Goal: Check status

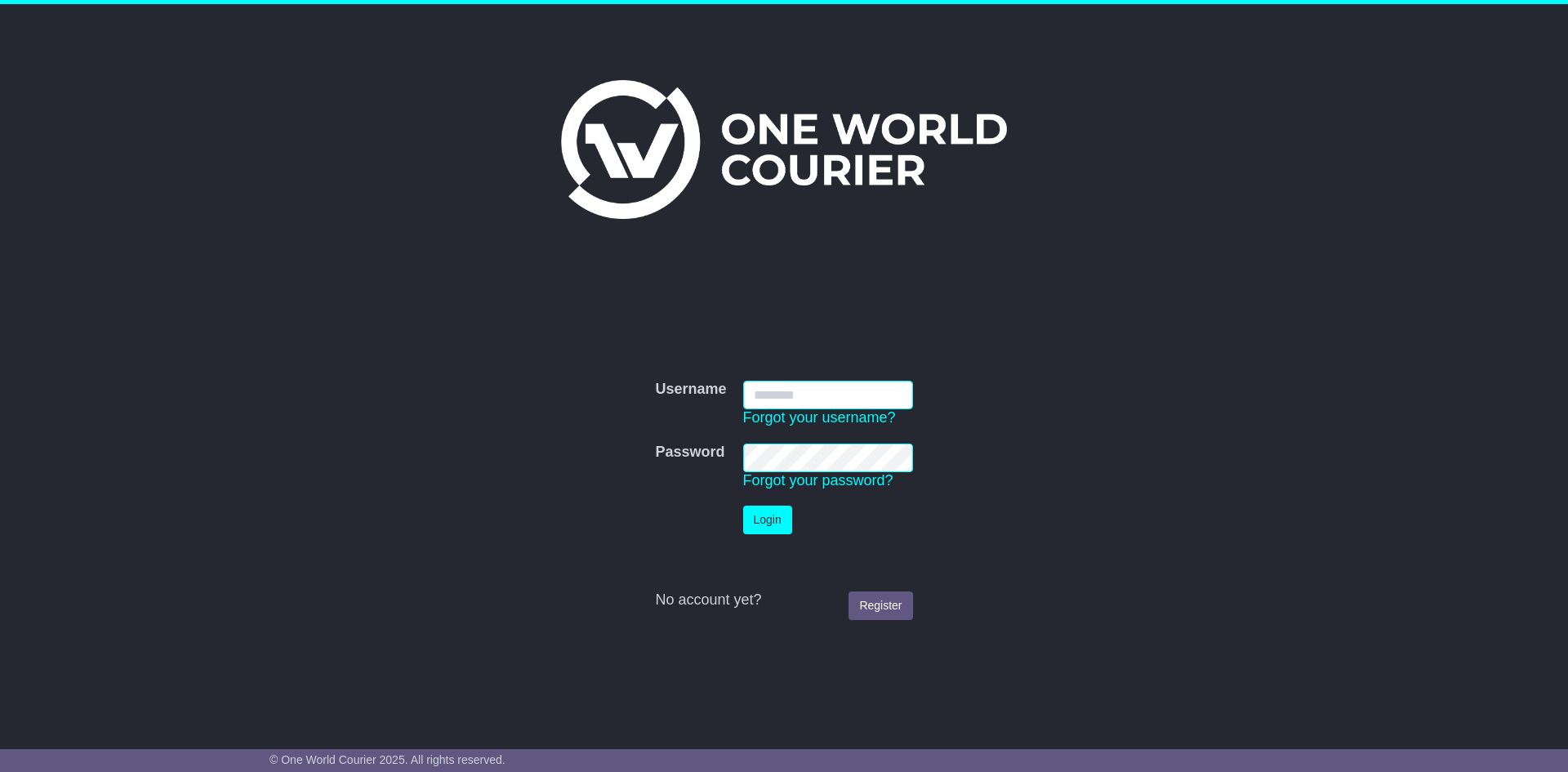
type input "**********"
click at [773, 512] on button "Login" at bounding box center [768, 519] width 49 height 29
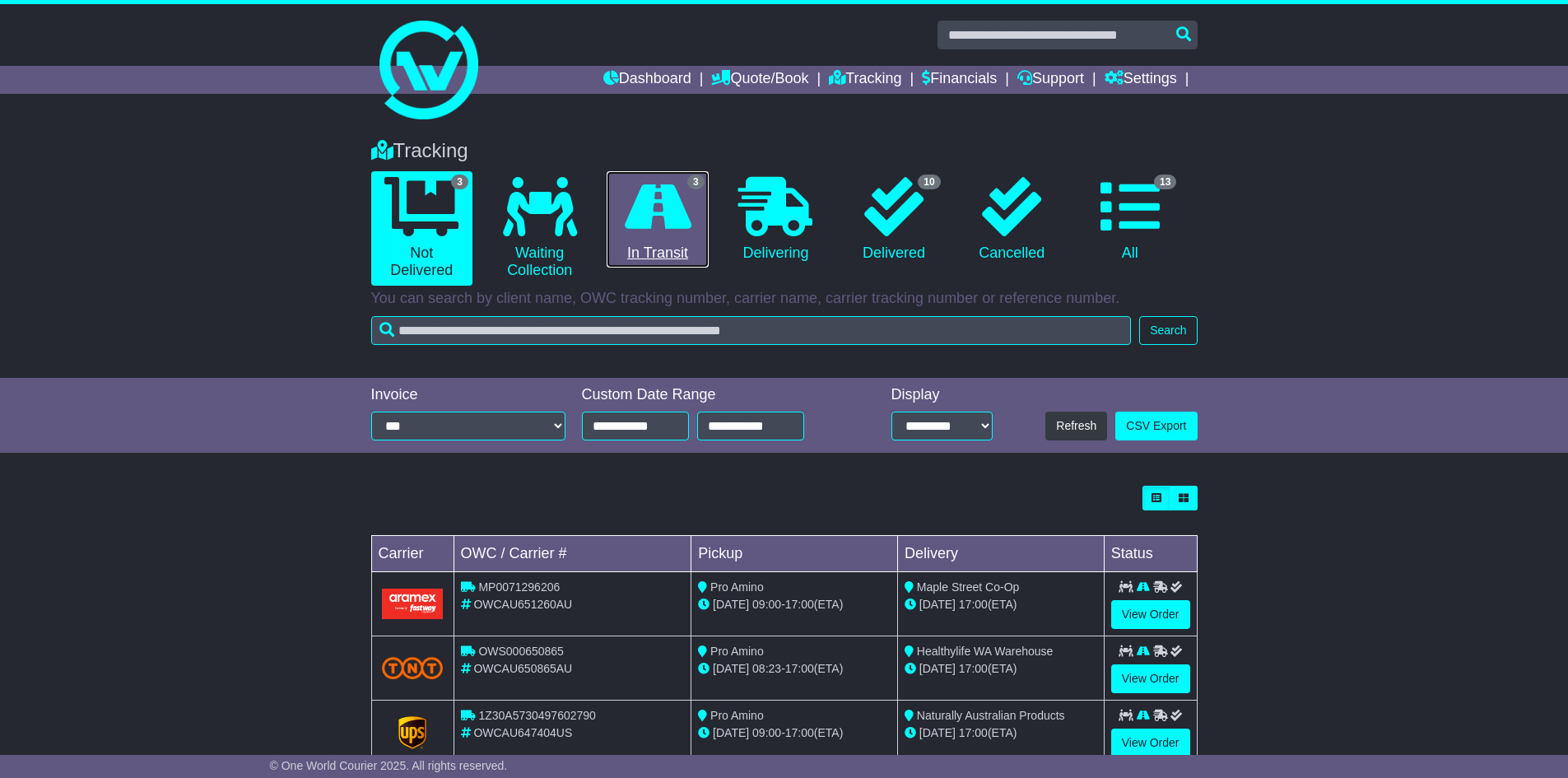
click at [673, 214] on icon at bounding box center [658, 207] width 66 height 60
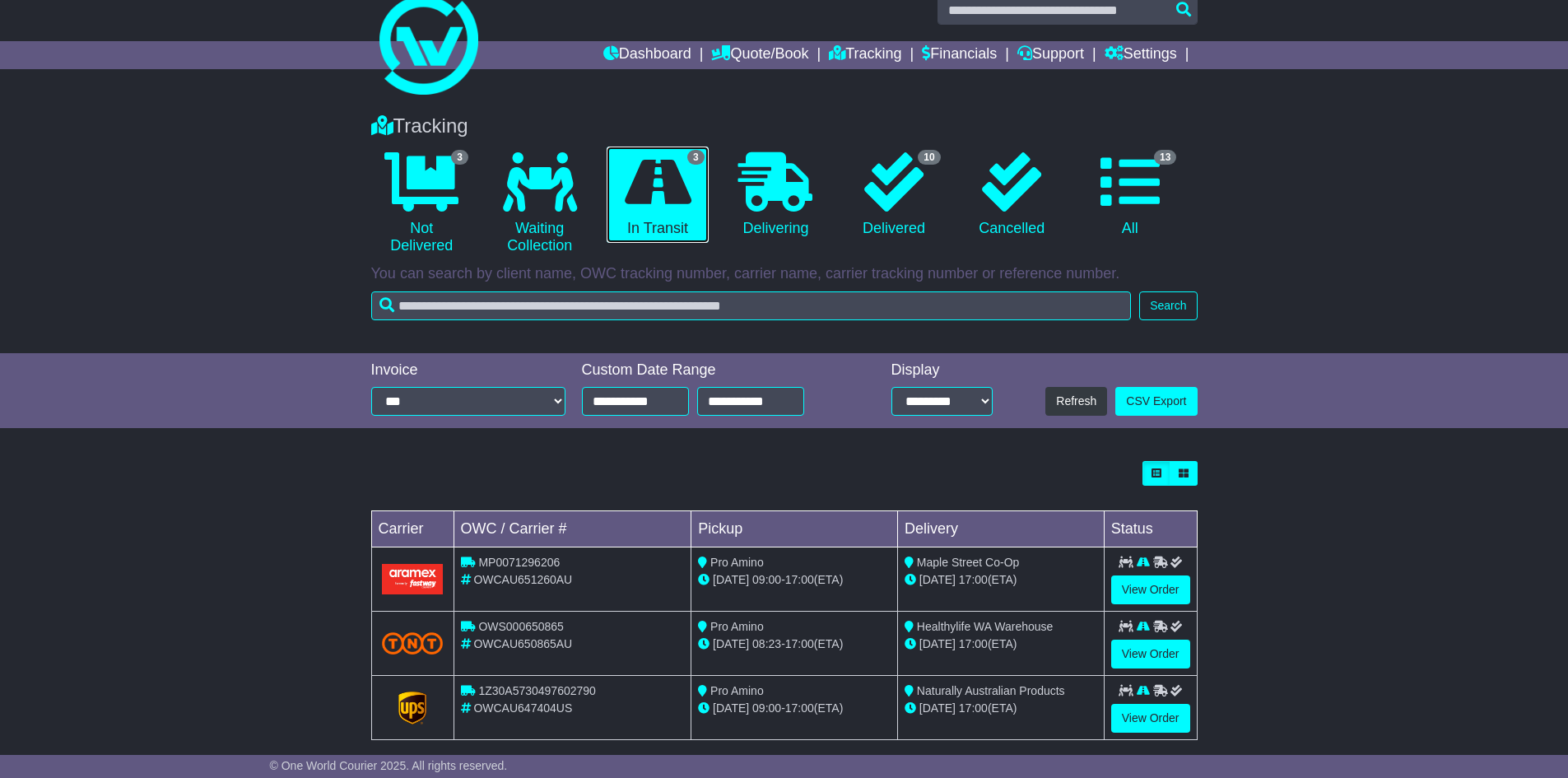
scroll to position [45, 0]
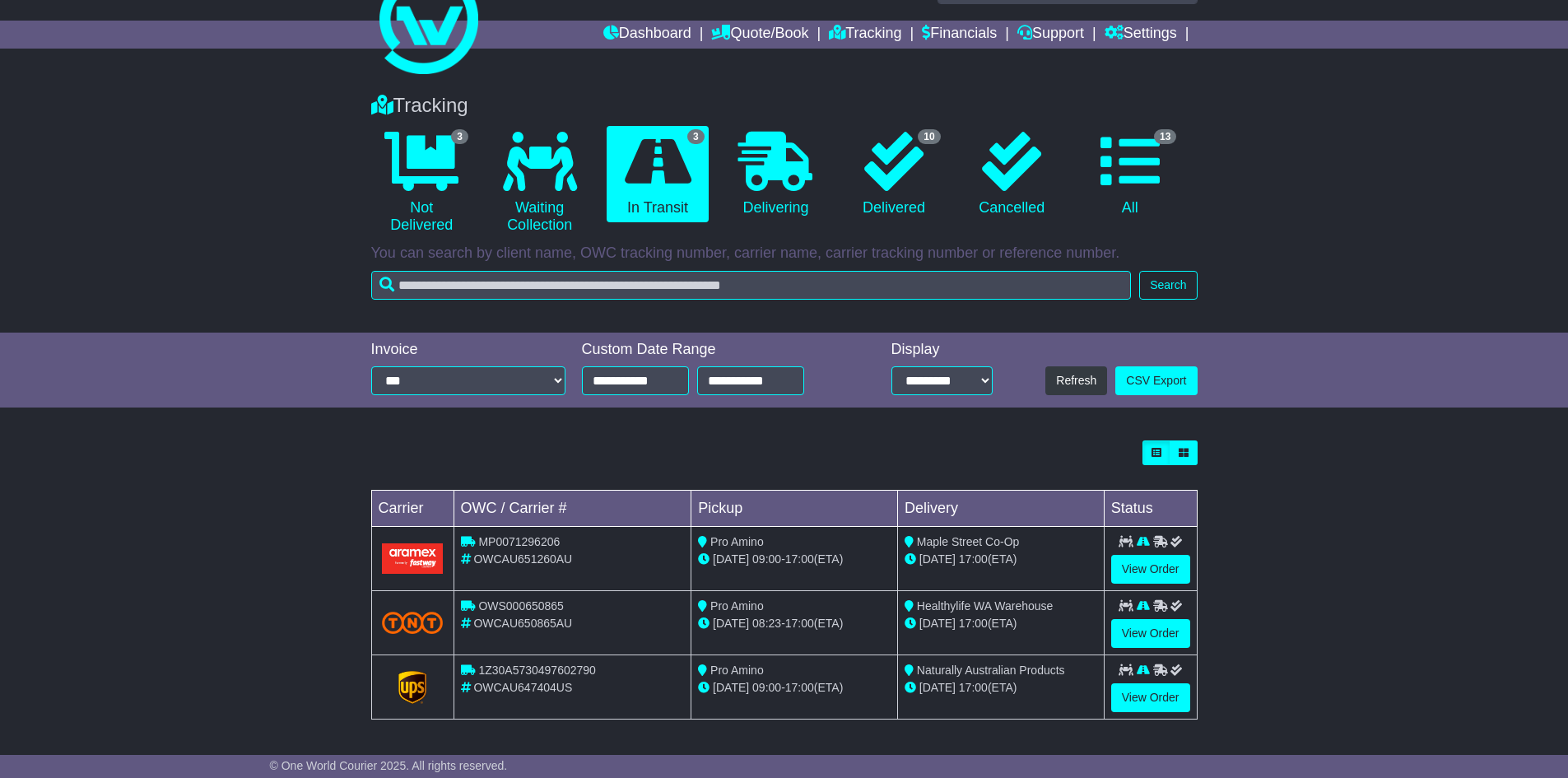
click at [583, 669] on span "1Z30A5730497602790" at bounding box center [536, 669] width 117 height 13
copy span "1Z30A5730497602790"
